Goal: Task Accomplishment & Management: Complete application form

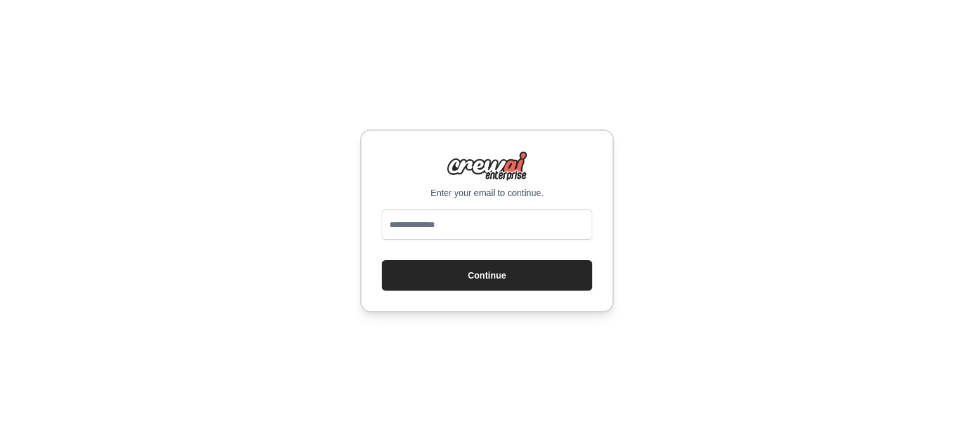
click at [485, 209] on input "email" at bounding box center [487, 224] width 210 height 30
click at [448, 226] on input "email" at bounding box center [487, 224] width 210 height 30
type input "**********"
click at [461, 276] on button "Continue" at bounding box center [487, 275] width 210 height 30
